Goal: Information Seeking & Learning: Learn about a topic

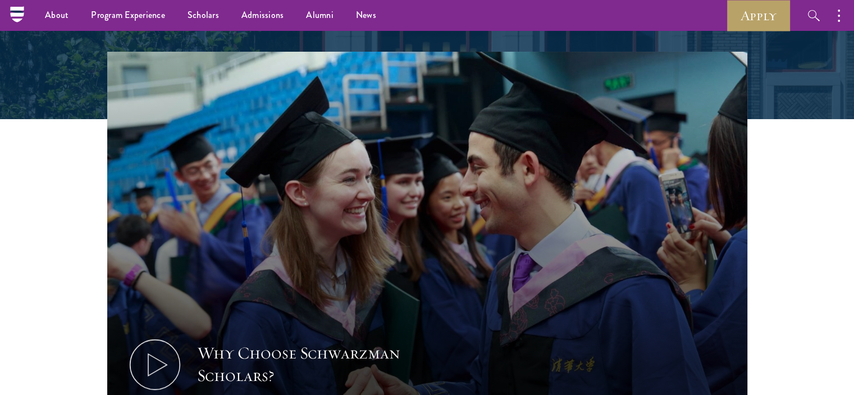
scroll to position [168, 0]
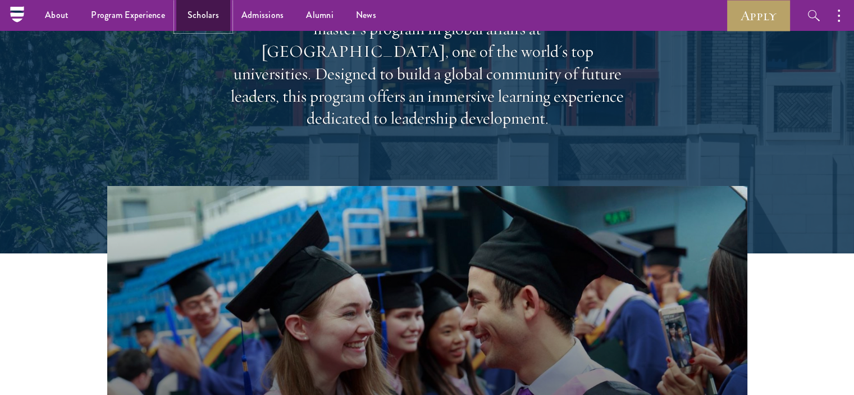
click at [216, 11] on link "Scholars" at bounding box center [203, 15] width 54 height 31
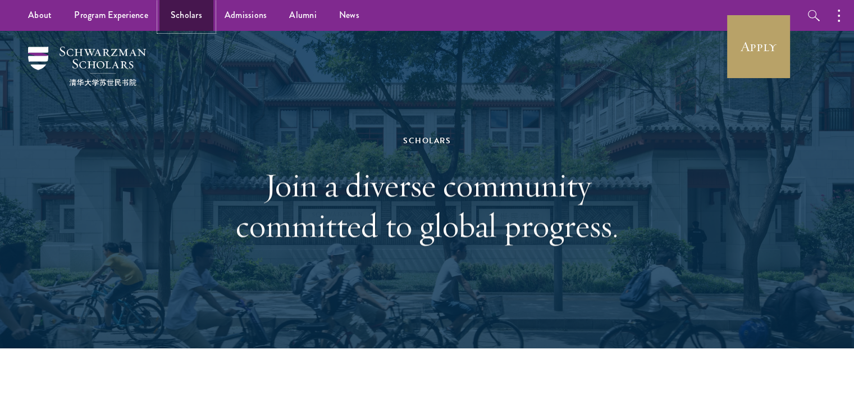
click at [200, 16] on link "Scholars" at bounding box center [186, 15] width 54 height 31
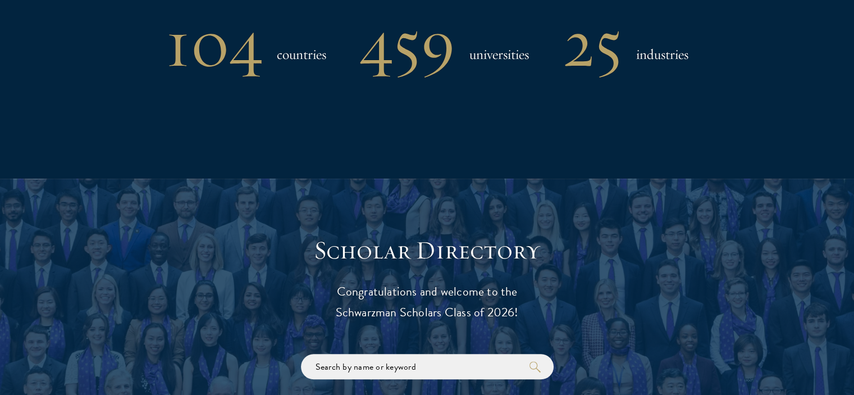
scroll to position [1122, 0]
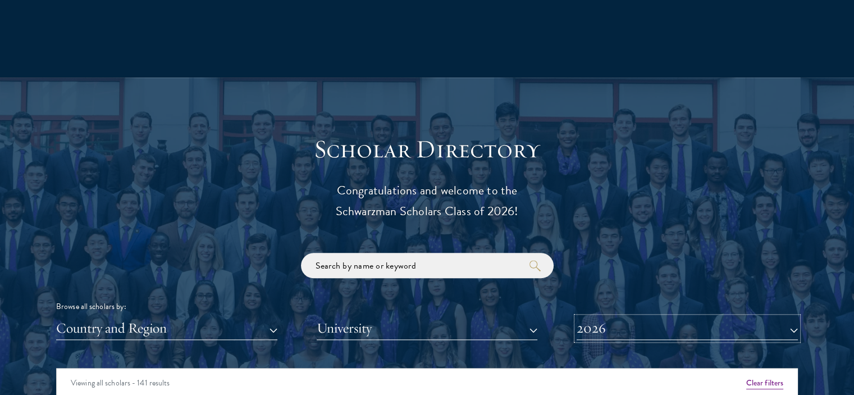
click at [593, 317] on button "2026" at bounding box center [686, 328] width 221 height 23
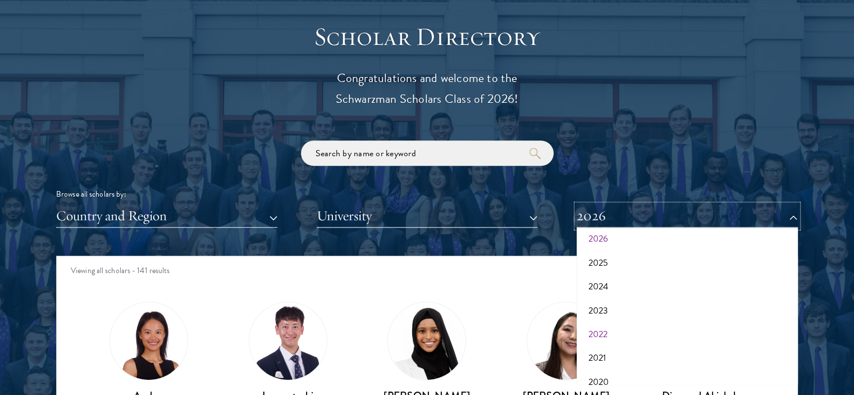
scroll to position [0, 0]
click at [638, 260] on button "2026" at bounding box center [687, 272] width 214 height 24
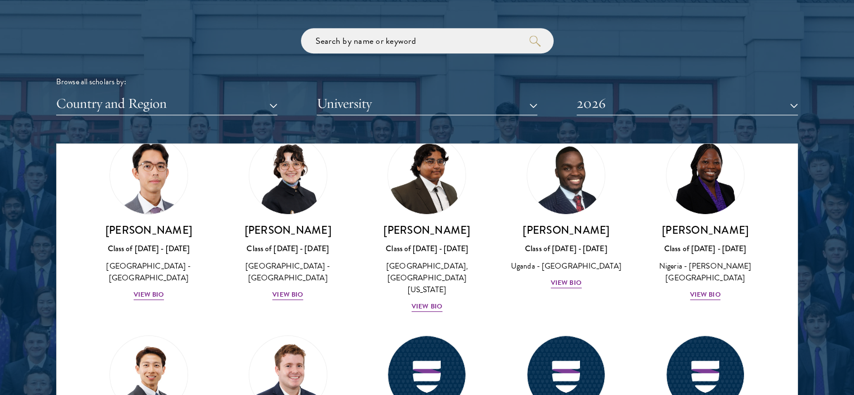
scroll to position [281, 0]
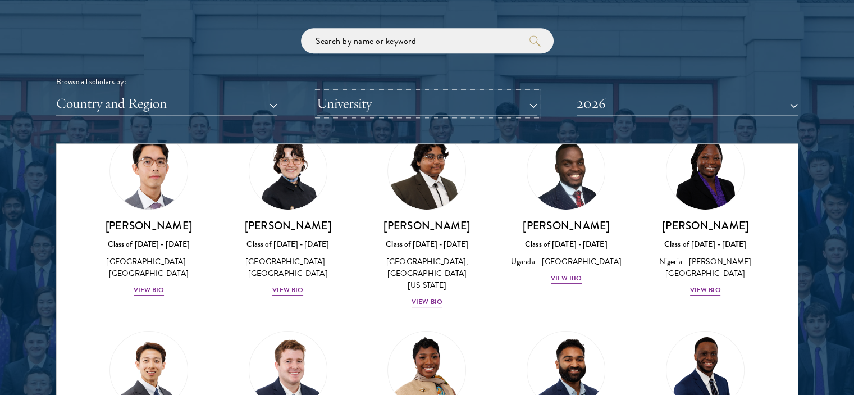
click at [501, 92] on button "University" at bounding box center [427, 103] width 221 height 23
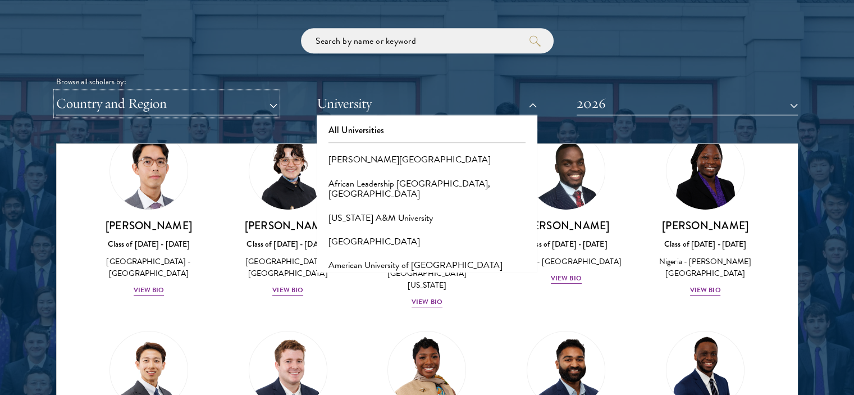
click at [257, 92] on button "Country and Region" at bounding box center [166, 103] width 221 height 23
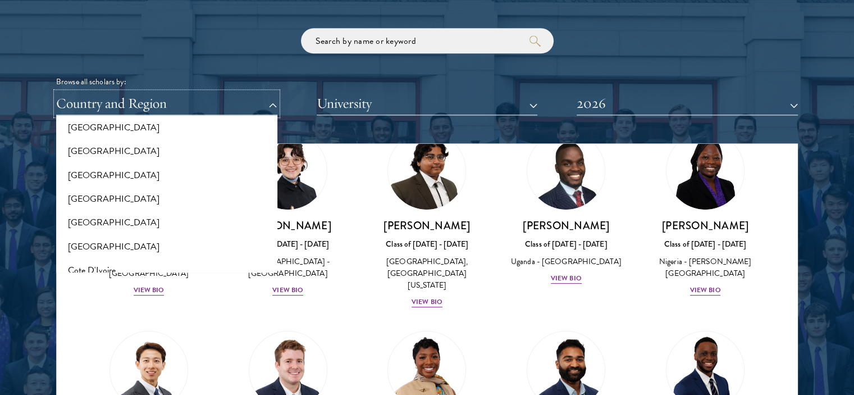
scroll to position [449, 0]
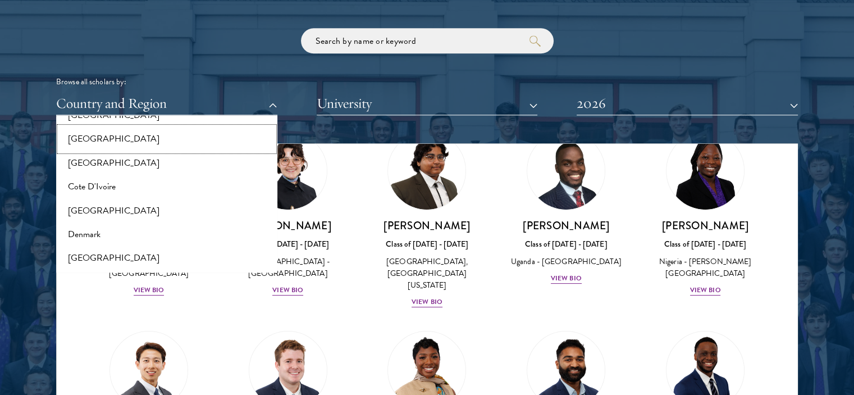
click at [204, 150] on button "[GEOGRAPHIC_DATA]" at bounding box center [166, 139] width 214 height 24
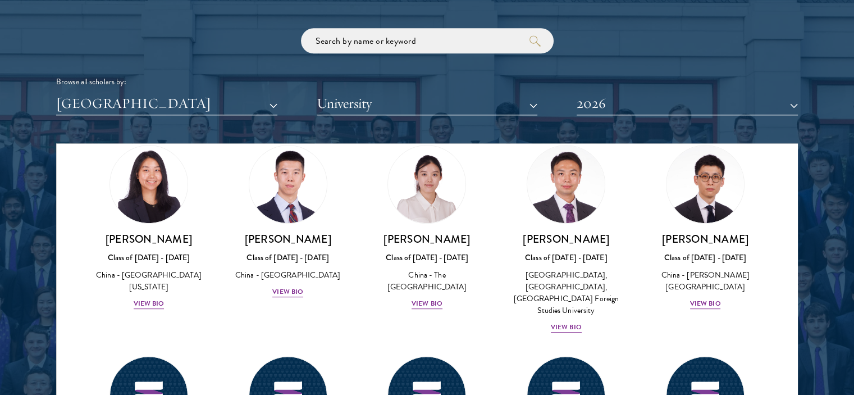
scroll to position [673, 0]
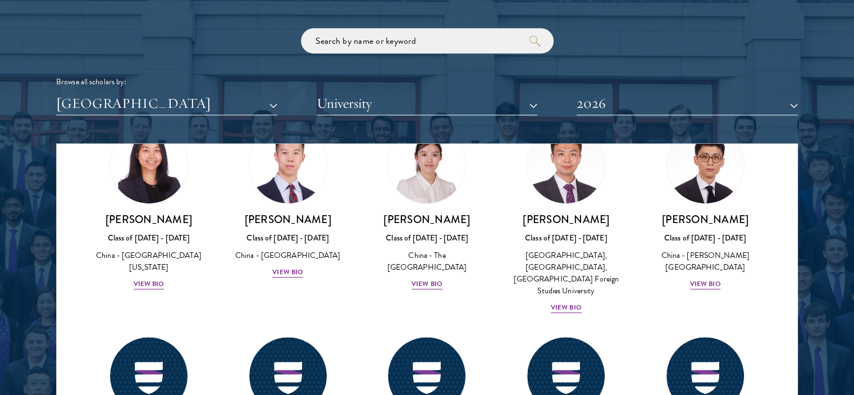
click at [164, 66] on div "View Bio" at bounding box center [149, 61] width 31 height 11
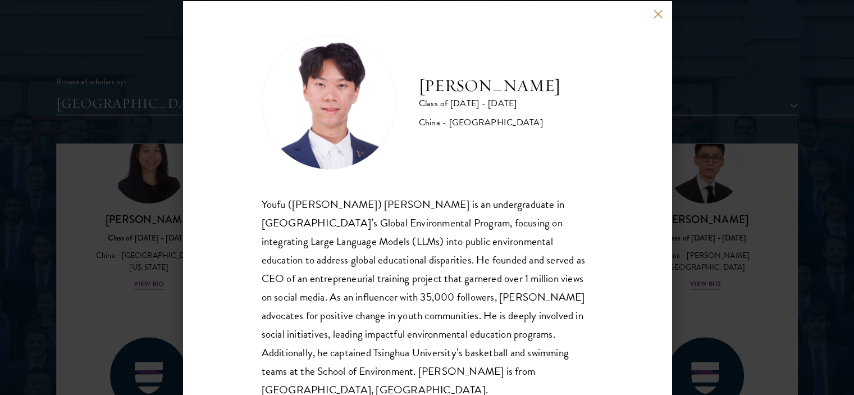
scroll to position [35, 0]
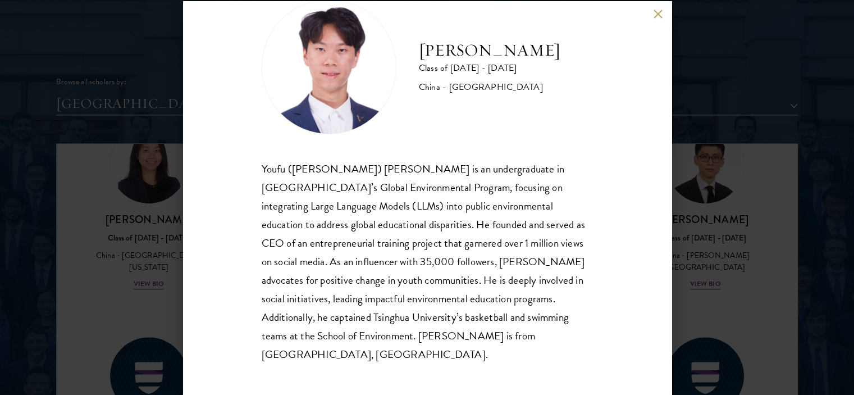
click at [659, 17] on button at bounding box center [658, 15] width 10 height 10
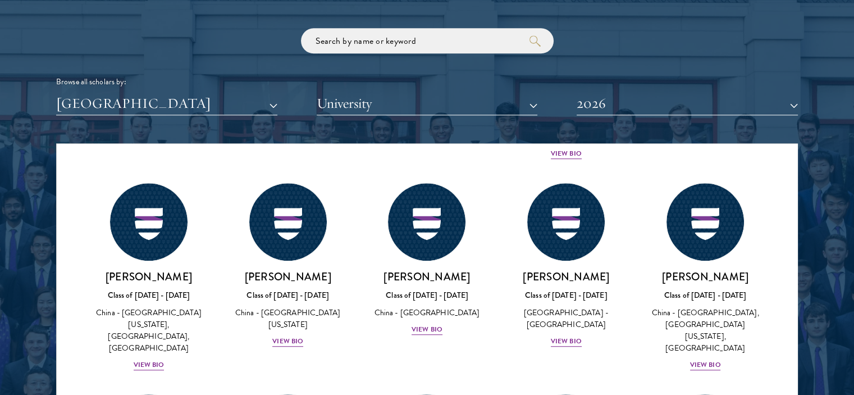
scroll to position [860, 0]
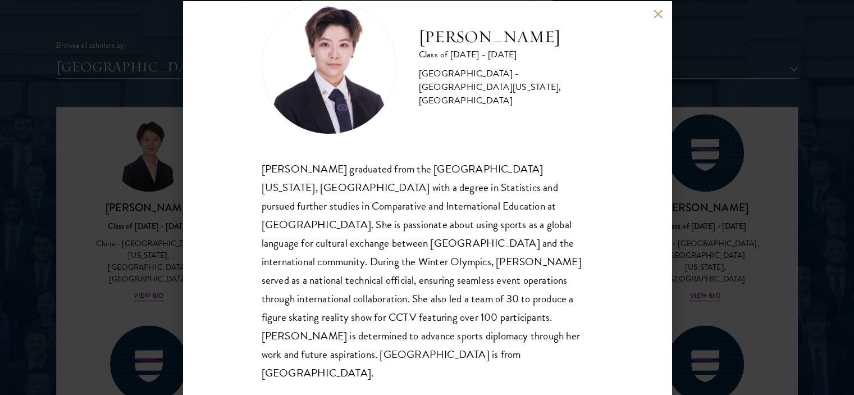
scroll to position [1403, 0]
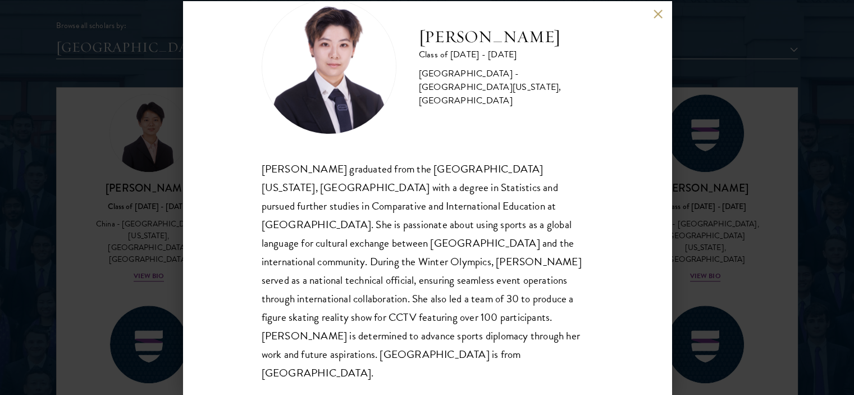
click at [655, 15] on button at bounding box center [658, 15] width 10 height 10
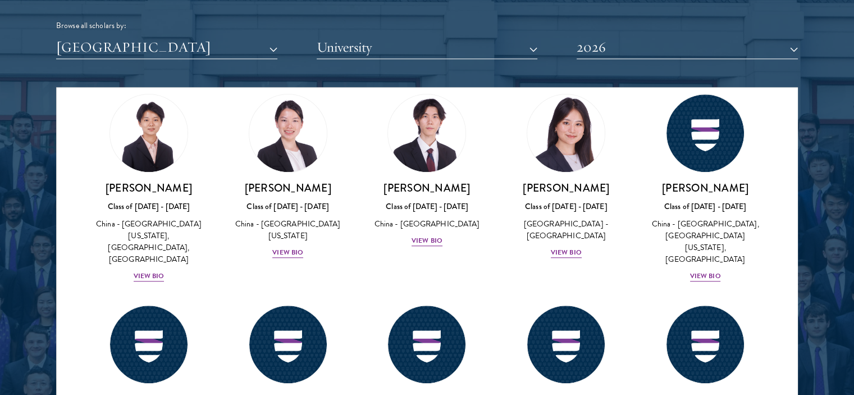
scroll to position [845, 0]
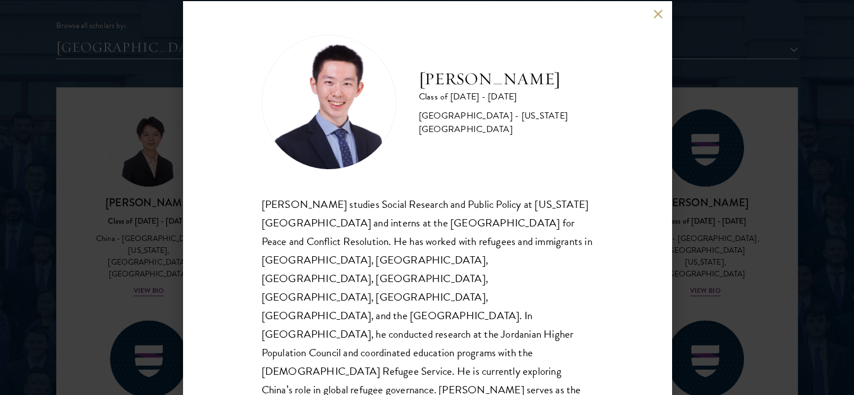
click at [655, 13] on button at bounding box center [658, 15] width 10 height 10
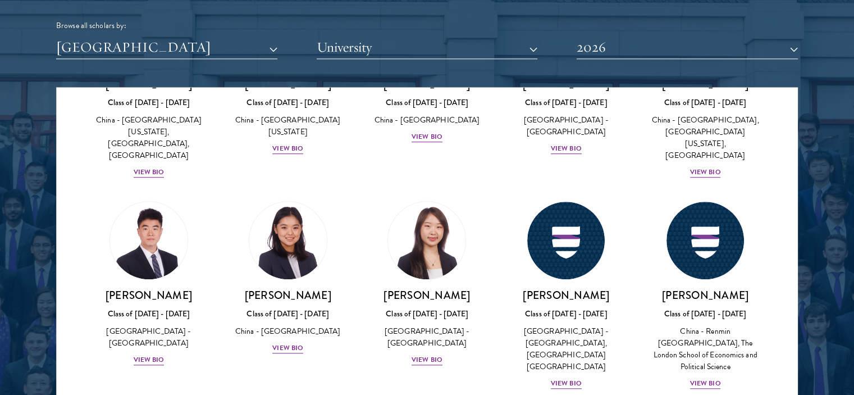
scroll to position [1070, 0]
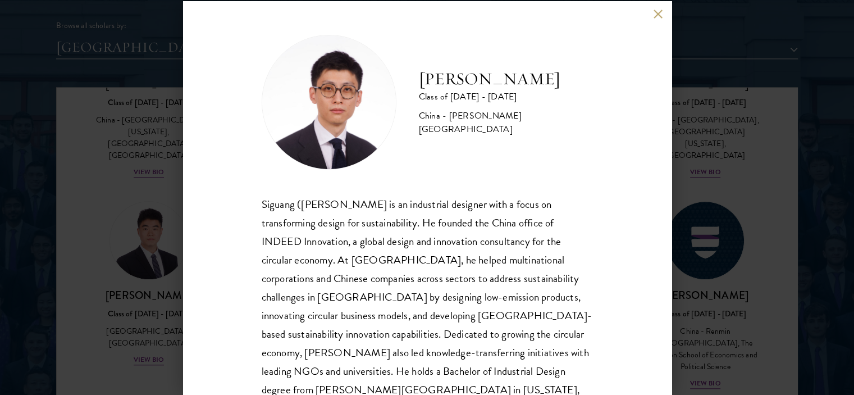
scroll to position [52, 0]
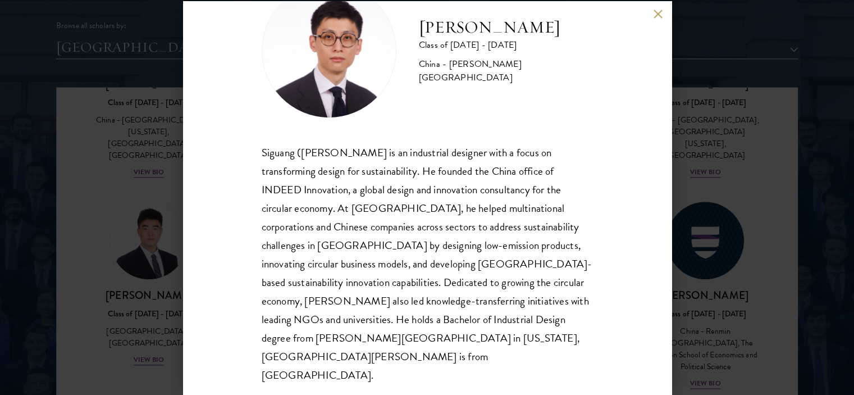
click at [650, 13] on div "[PERSON_NAME] Class of [DATE] - [DATE] [GEOGRAPHIC_DATA] - [PERSON_NAME][GEOGRA…" at bounding box center [427, 197] width 488 height 393
click at [653, 10] on button at bounding box center [658, 15] width 10 height 10
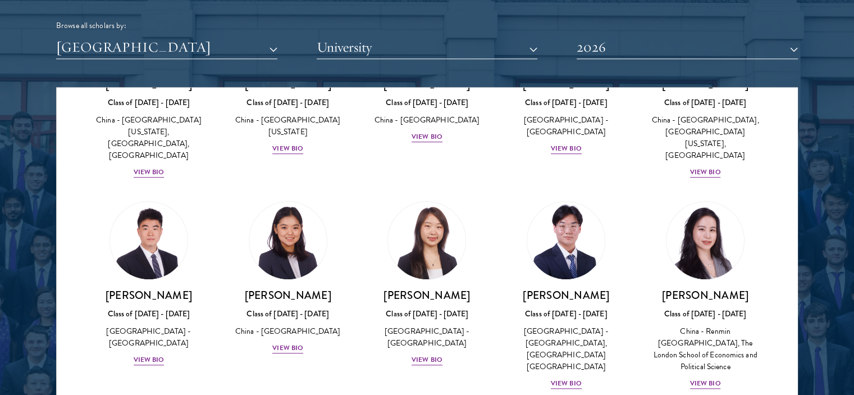
scroll to position [1575, 0]
click at [442, 365] on div "View Bio" at bounding box center [426, 359] width 31 height 11
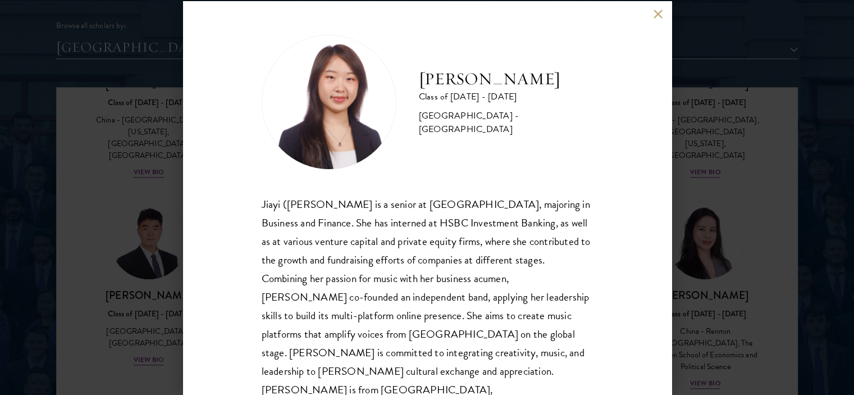
click at [655, 19] on div "[PERSON_NAME] Class of [DATE] - [DATE] [GEOGRAPHIC_DATA] - [GEOGRAPHIC_DATA] [P…" at bounding box center [427, 197] width 488 height 393
click at [655, 13] on button at bounding box center [658, 15] width 10 height 10
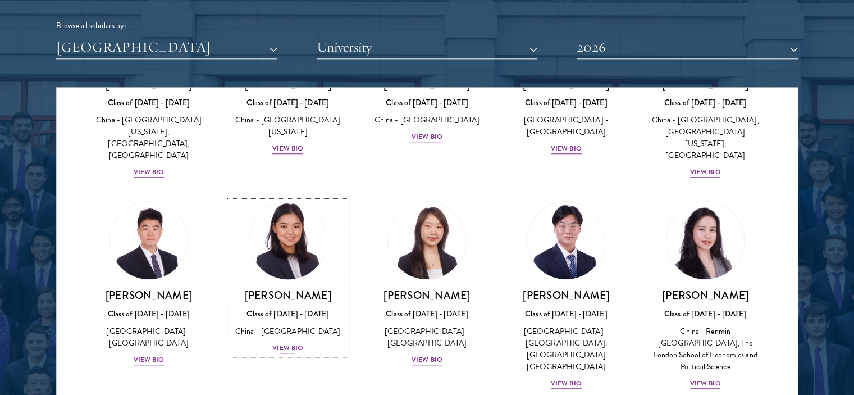
click at [346, 337] on div "China - [GEOGRAPHIC_DATA]" at bounding box center [288, 331] width 117 height 12
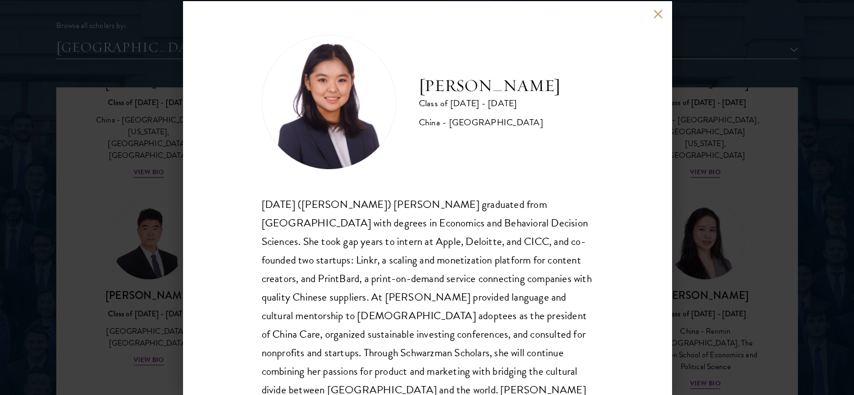
scroll to position [56, 0]
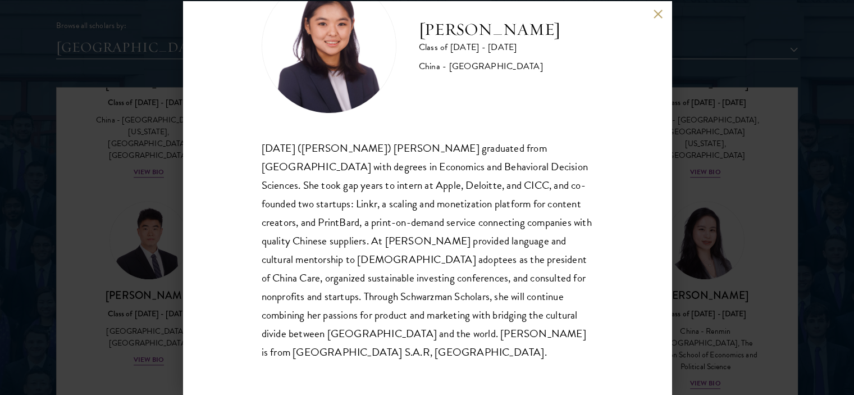
click at [657, 17] on button at bounding box center [658, 15] width 10 height 10
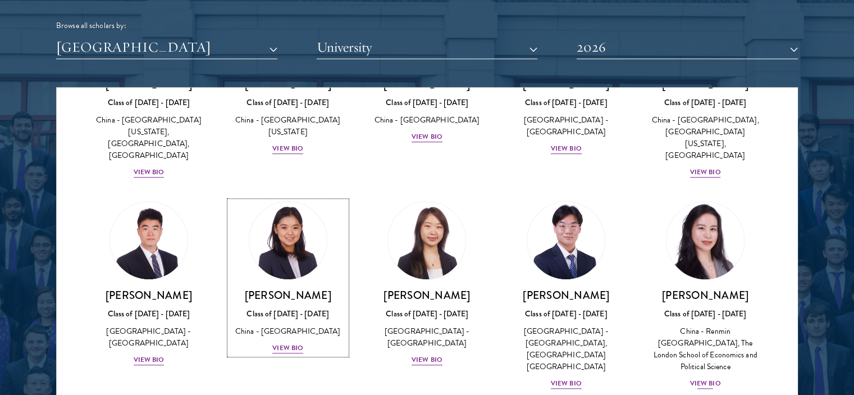
scroll to position [1850, 0]
click at [523, 251] on img at bounding box center [565, 240] width 85 height 85
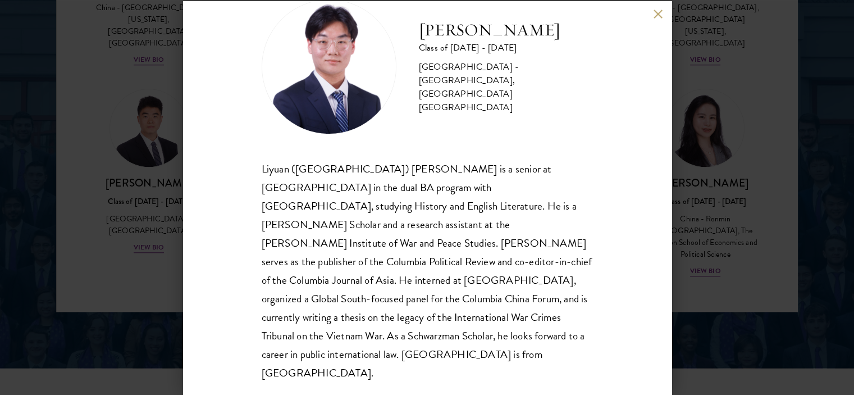
scroll to position [1571, 0]
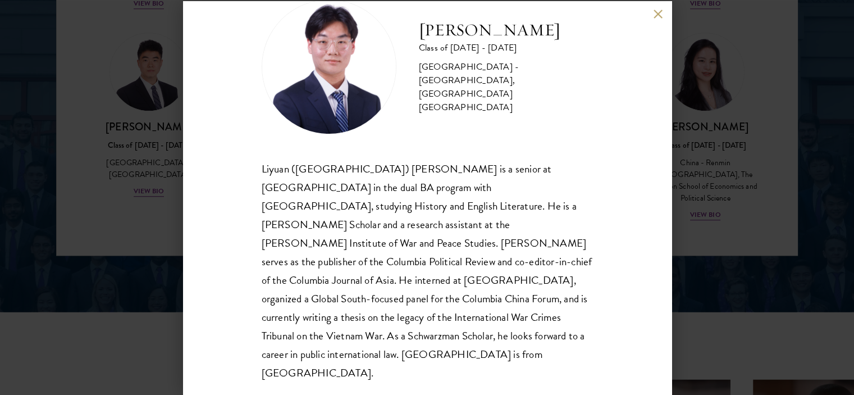
click at [657, 12] on button at bounding box center [658, 15] width 10 height 10
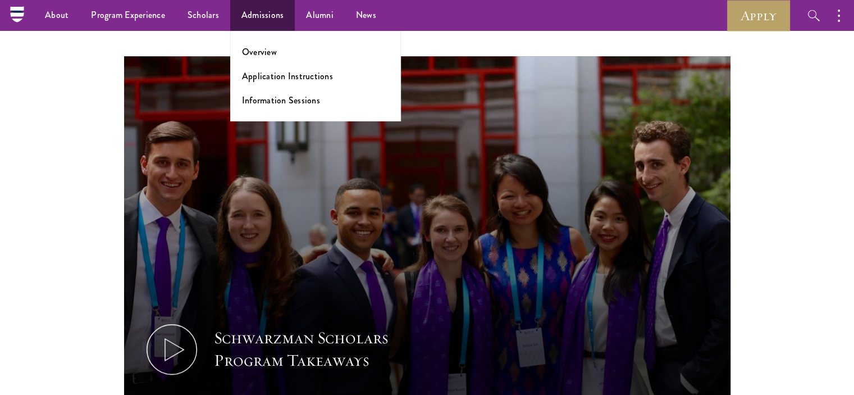
scroll to position [299, 0]
